Goal: Task Accomplishment & Management: Manage account settings

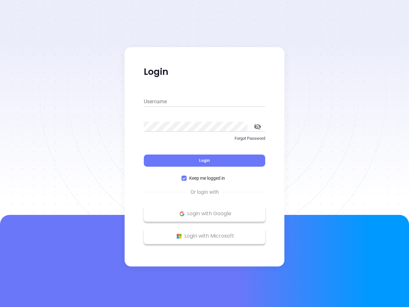
click at [205, 153] on div "Login" at bounding box center [204, 157] width 121 height 20
click at [205, 102] on input "Username" at bounding box center [204, 102] width 121 height 10
click at [258, 127] on icon "toggle password visibility" at bounding box center [257, 127] width 7 height 6
click at [205, 160] on span "Login" at bounding box center [204, 160] width 11 height 5
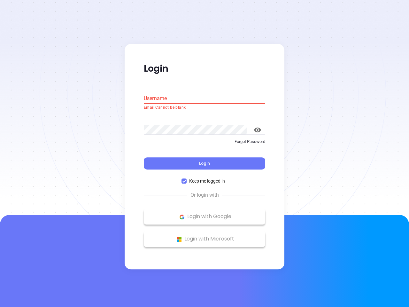
click at [205, 178] on span "Keep me logged in" at bounding box center [207, 181] width 41 height 7
click at [187, 179] on input "Keep me logged in" at bounding box center [184, 181] width 5 height 5
checkbox input "false"
click at [205, 214] on p "Login with Google" at bounding box center [204, 217] width 115 height 10
click at [205, 236] on p "Login with Microsoft" at bounding box center [204, 239] width 115 height 10
